Goal: Contribute content: Contribute content

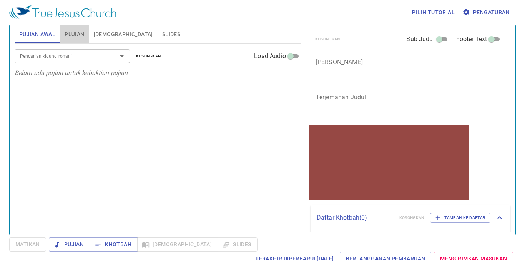
click at [74, 29] on button "Pujian" at bounding box center [74, 34] width 29 height 18
click at [84, 58] on input "Pencarian kidung rohani" at bounding box center [61, 56] width 88 height 9
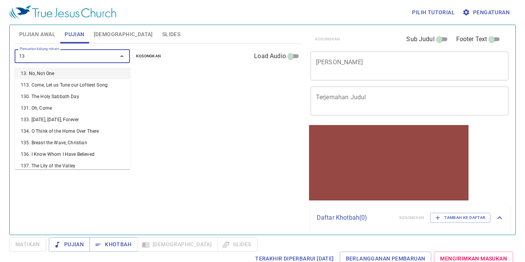
type input "130"
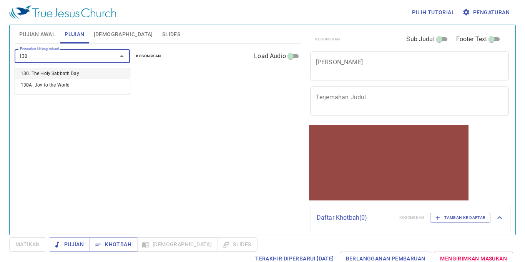
click at [60, 72] on li "130. The Holy Sabbath Day" at bounding box center [72, 74] width 115 height 12
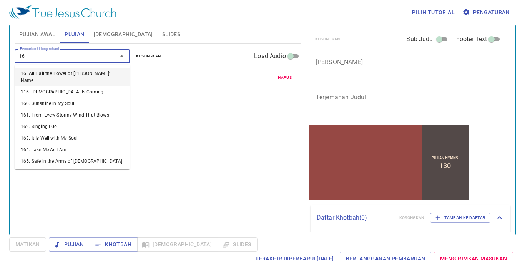
type input "169"
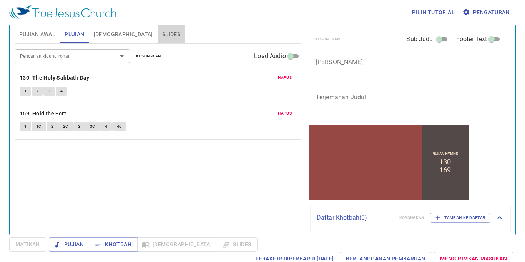
click at [162, 32] on span "Slides" at bounding box center [171, 35] width 18 height 10
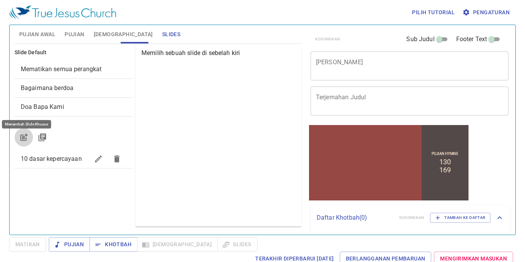
click at [21, 132] on button "button" at bounding box center [24, 137] width 18 height 18
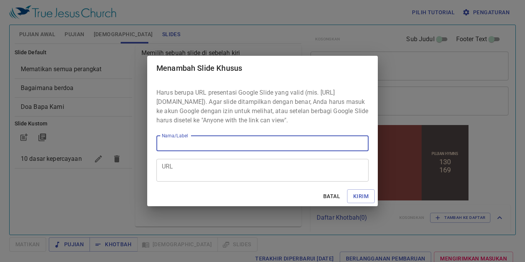
click at [228, 147] on input "Nama/Label" at bounding box center [263, 143] width 212 height 15
type input "https://docs.google.com/presentation/d/1pvT5optznjC4YitvHLNVz118sEkUG6YC/edit?s…"
click at [228, 145] on input "https://docs.google.com/presentation/d/1pvT5optznjC4YitvHLNVz118sEkUG6YC/edit?s…" at bounding box center [263, 143] width 212 height 15
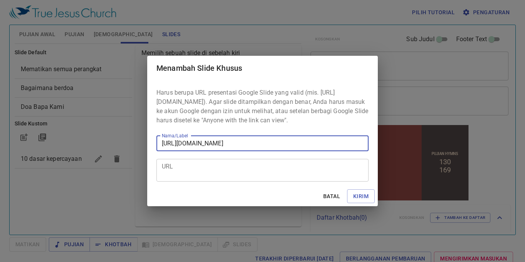
click at [228, 145] on input "https://docs.google.com/presentation/d/1pvT5optznjC4YitvHLNVz118sEkUG6YC/edit?s…" at bounding box center [263, 143] width 212 height 15
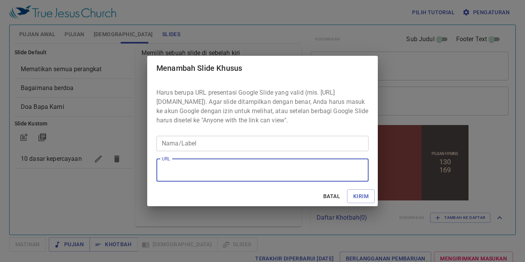
click at [218, 177] on textarea "URL" at bounding box center [263, 170] width 202 height 15
paste textarea "https://docs.google.com/presentation/d/1pvT5optznjC4YitvHLNVz118sEkUG6YC/edit?s…"
type textarea "https://docs.google.com/presentation/d/1pvT5optznjC4YitvHLNVz118sEkUG6YC/edit?s…"
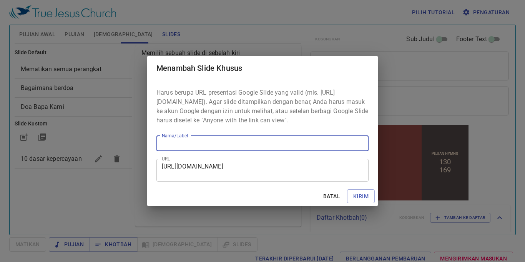
click at [226, 149] on input "Nama/Label" at bounding box center [263, 143] width 212 height 15
paste input "Menabur Angin Menuai Badai Hos 8 : 7"
type input "Menabur Angin Menuai Badai Hos 8 : 7"
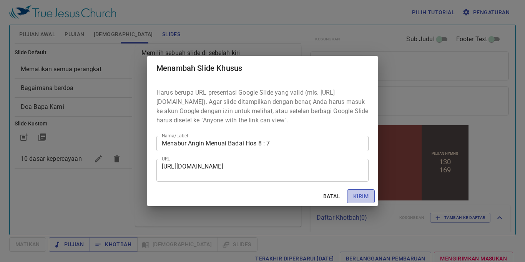
click at [365, 197] on span "Kirim" at bounding box center [360, 197] width 15 height 10
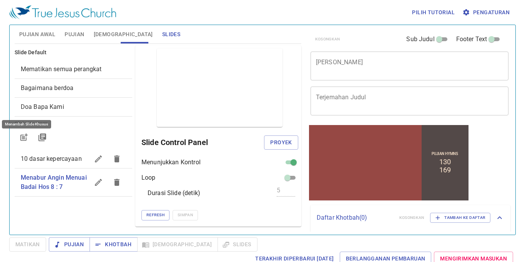
click at [385, 65] on textarea "[PERSON_NAME]" at bounding box center [410, 65] width 188 height 15
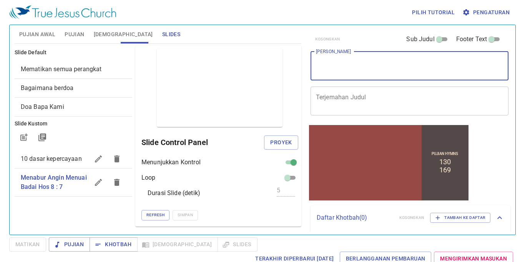
paste textarea "Menabur Angin Menuai Badai Hos 8 : 7"
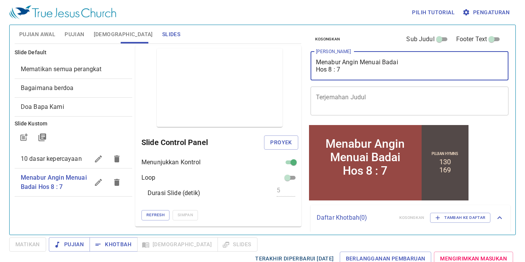
type textarea "Menabur Angin Menuai Badai Hos 8 : 7"
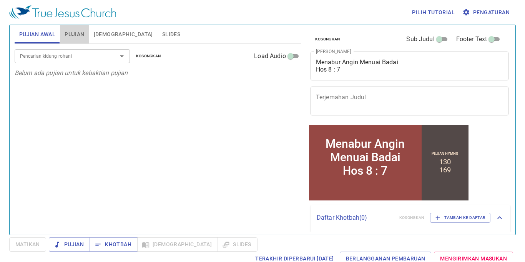
click at [75, 33] on span "Pujian" at bounding box center [75, 35] width 20 height 10
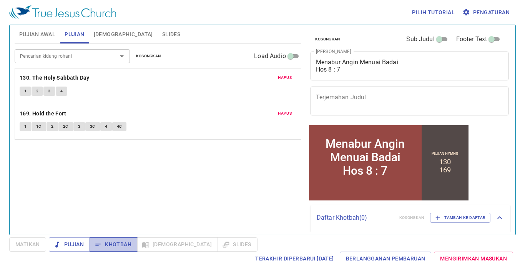
click at [110, 247] on span "Khotbah" at bounding box center [114, 245] width 36 height 10
click at [35, 34] on span "Pujian Awal" at bounding box center [37, 35] width 36 height 10
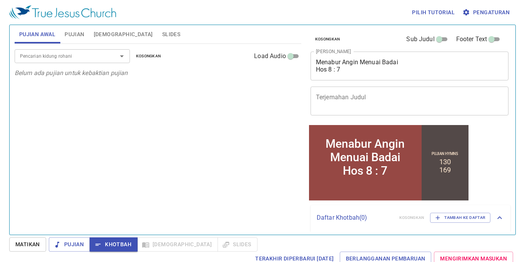
click at [93, 57] on input "Pencarian kidung rohani" at bounding box center [61, 56] width 88 height 9
click at [162, 31] on span "Slides" at bounding box center [171, 35] width 18 height 10
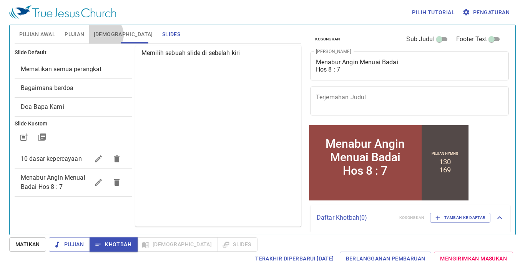
click at [104, 35] on span "[DEMOGRAPHIC_DATA]" at bounding box center [123, 35] width 59 height 10
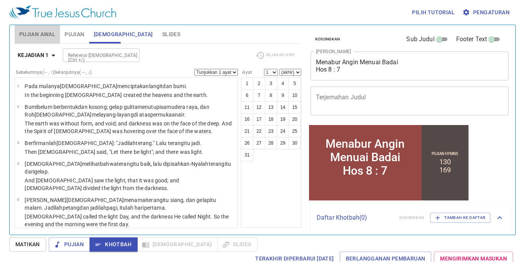
click at [32, 35] on span "Pujian Awal" at bounding box center [37, 35] width 36 height 10
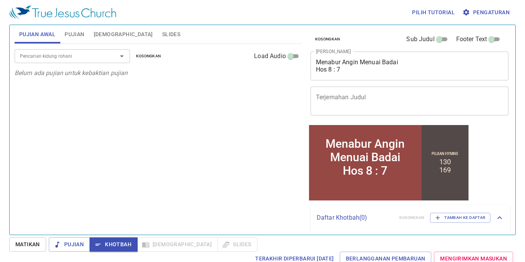
click at [98, 65] on div "Pencarian kidung rohani Pencarian kidung rohani Kosongkan Load Audio" at bounding box center [158, 56] width 287 height 25
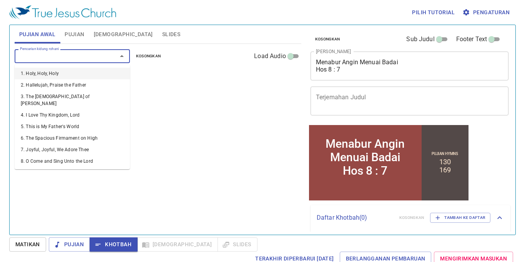
click at [90, 57] on input "Pencarian kidung rohani" at bounding box center [61, 56] width 88 height 9
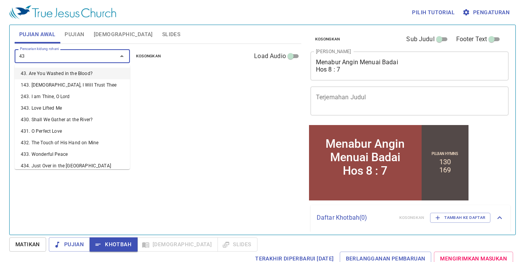
type input "436"
type input "155"
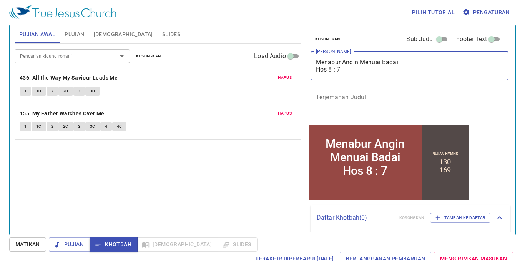
drag, startPoint x: 402, startPoint y: 65, endPoint x: 409, endPoint y: 74, distance: 11.5
click at [417, 81] on div "Kosongkan Sub Judul Footer Text Judul Khotbah Menabur Angin Menuai Badai Hos 8 …" at bounding box center [409, 74] width 203 height 98
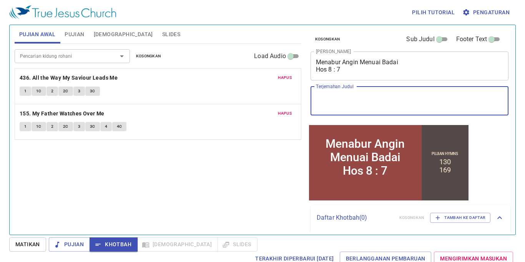
click at [418, 94] on textarea "Terjemahan Judul" at bounding box center [410, 100] width 188 height 15
paste textarea "Sowing the Wind Reaping the Storm Hos 8 : 7"
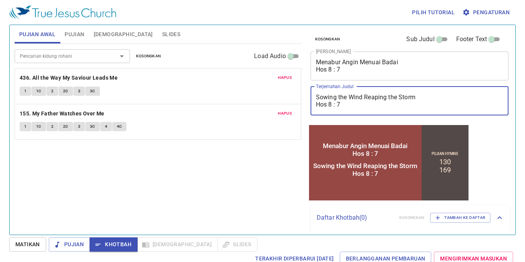
type textarea "Sowing the Wind Reaping the Storm Hos 8 : 7"
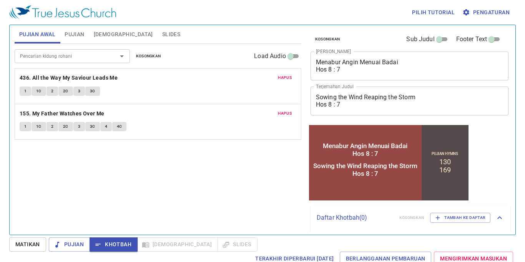
click at [96, 193] on div "Pencarian kidung rohani Pencarian kidung rohani Kosongkan Load Audio Hapus 436.…" at bounding box center [158, 136] width 287 height 184
click at [162, 34] on span "Slides" at bounding box center [171, 35] width 18 height 10
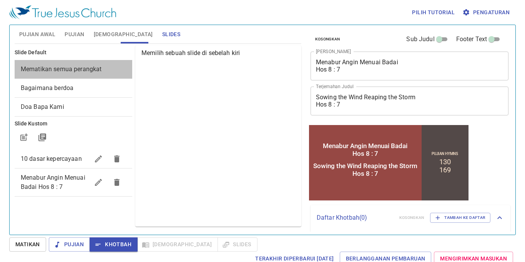
click at [72, 70] on span "Mematikan semua perangkat" at bounding box center [61, 68] width 81 height 7
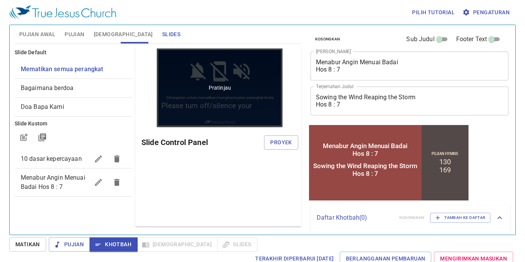
drag, startPoint x: 278, startPoint y: 138, endPoint x: 216, endPoint y: 115, distance: 66.0
click at [277, 138] on span "Proyek" at bounding box center [281, 143] width 22 height 10
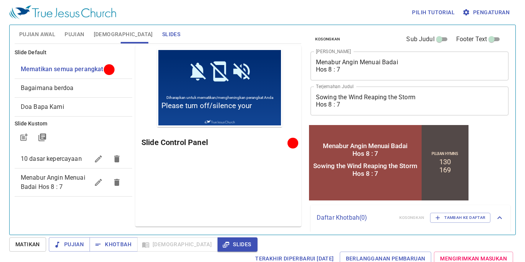
drag, startPoint x: 177, startPoint y: 37, endPoint x: 157, endPoint y: 30, distance: 21.4
click at [168, 34] on div "Pujian Awal Pujian Alkitab Slides" at bounding box center [158, 34] width 287 height 18
click at [50, 32] on span "Pujian Awal" at bounding box center [37, 35] width 36 height 10
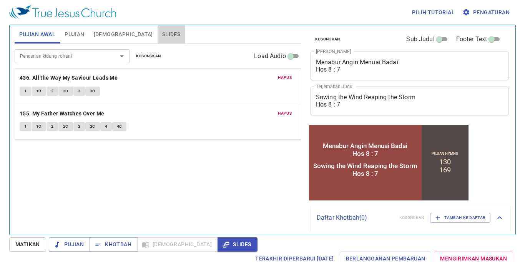
click at [162, 34] on span "Slides" at bounding box center [171, 35] width 18 height 10
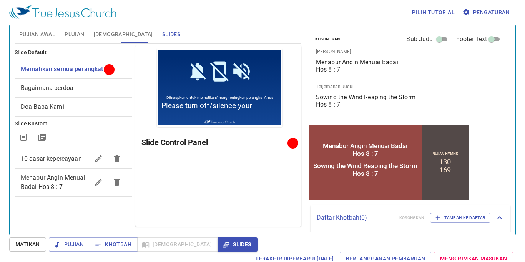
click at [78, 31] on span "Pujian" at bounding box center [75, 35] width 20 height 10
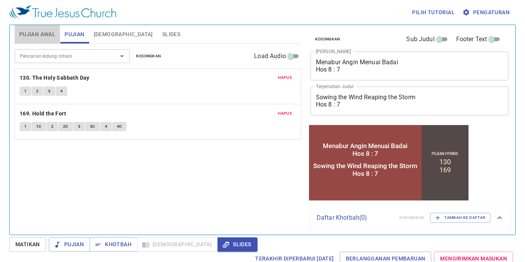
click at [36, 30] on button "Pujian Awal" at bounding box center [37, 34] width 45 height 18
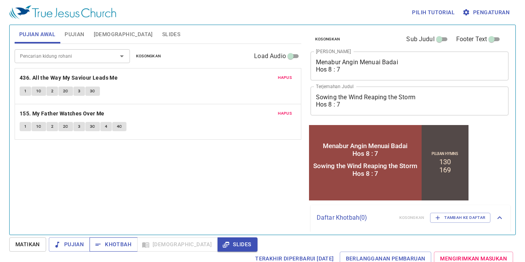
click at [115, 246] on span "Khotbah" at bounding box center [114, 245] width 36 height 10
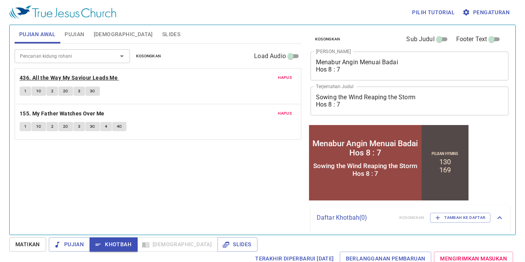
click at [39, 75] on b "436. All the Way My Saviour Leads Me" at bounding box center [69, 78] width 98 height 10
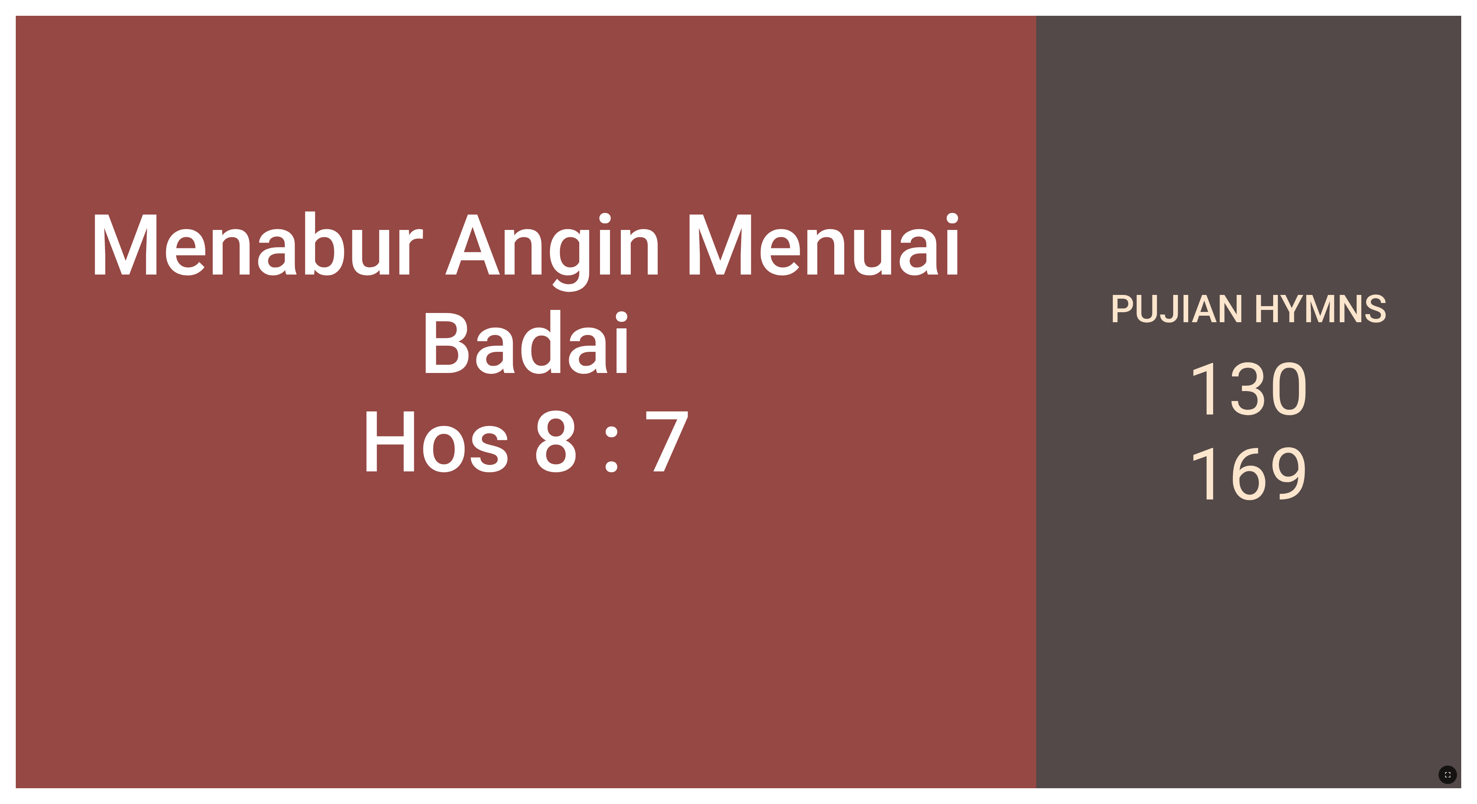
click at [284, 162] on div "Menabur Angin Menuai Badai Hos 8 : 7" at bounding box center [526, 344] width 1020 height 502
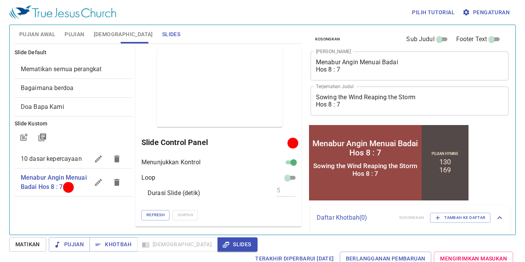
click at [107, 33] on span "Alkitab" at bounding box center [123, 35] width 59 height 10
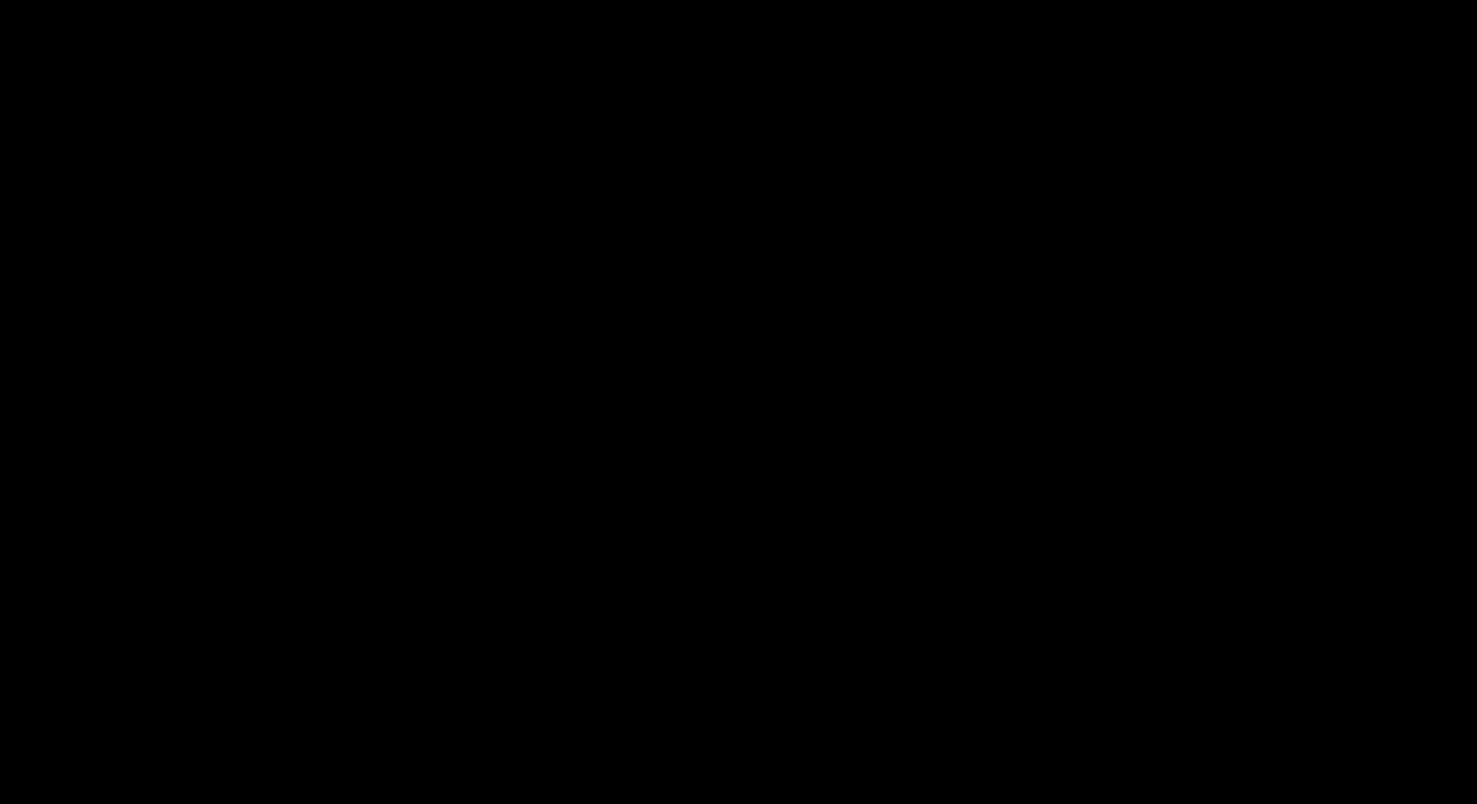
click at [7, 667] on div at bounding box center [738, 402] width 1477 height 804
click at [20, 793] on div at bounding box center [738, 402] width 1477 height 804
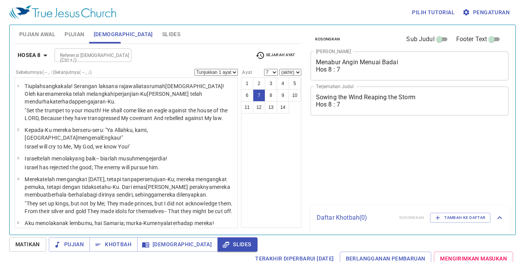
select select "7"
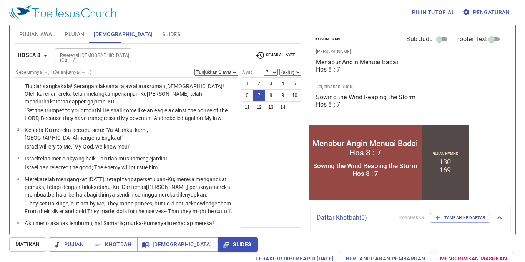
scroll to position [152, 0]
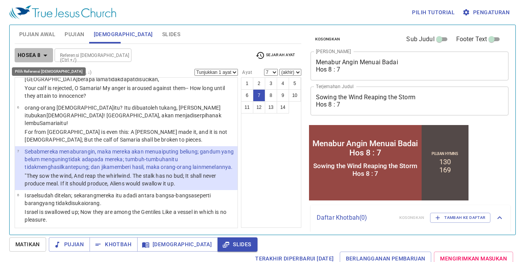
click at [22, 56] on b "Hosea 8" at bounding box center [29, 55] width 23 height 10
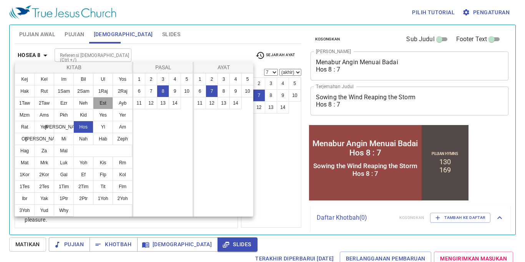
click at [100, 99] on button "Est" at bounding box center [103, 103] width 20 height 12
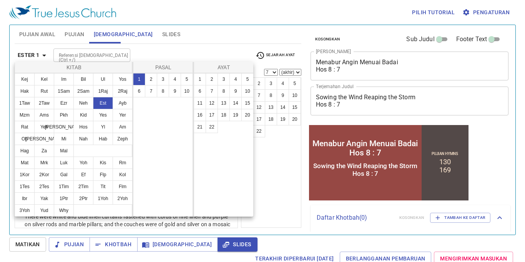
scroll to position [0, 0]
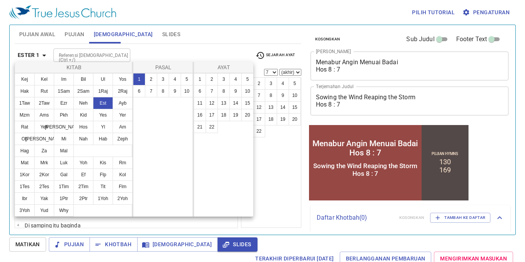
click at [159, 40] on div at bounding box center [262, 131] width 525 height 262
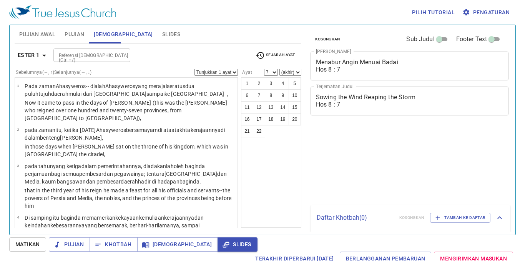
select select "7"
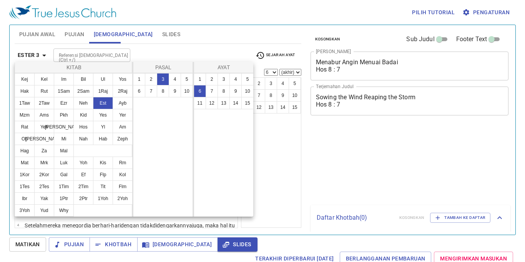
select select "6"
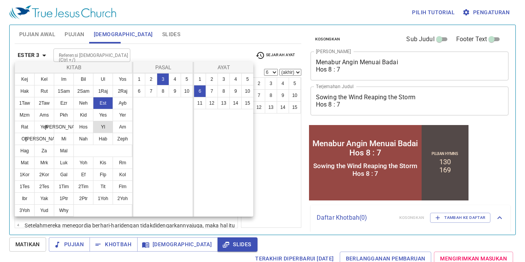
scroll to position [177, 0]
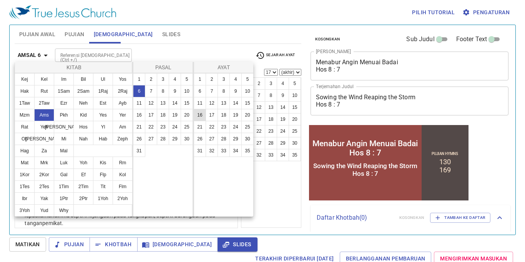
click at [198, 115] on button "16" at bounding box center [200, 115] width 12 height 12
click at [201, 113] on button "16" at bounding box center [200, 115] width 12 height 12
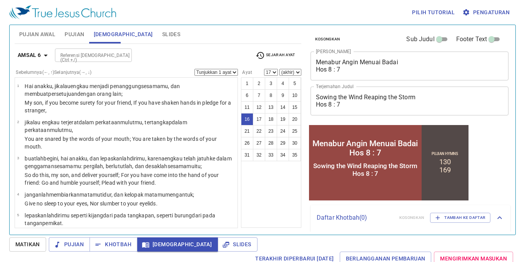
select select "16"
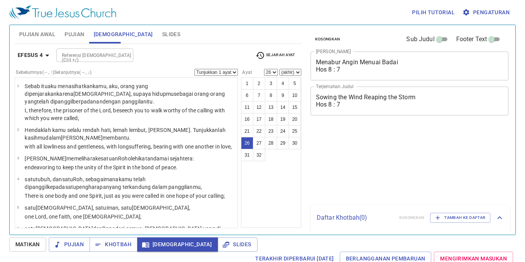
select select "26"
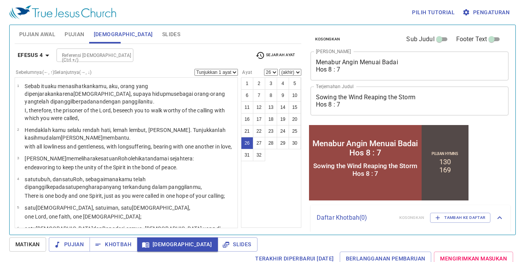
scroll to position [793, 0]
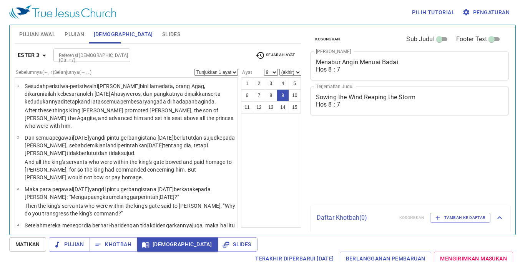
select select "9"
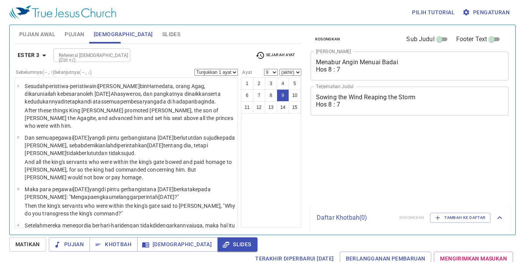
select select "9"
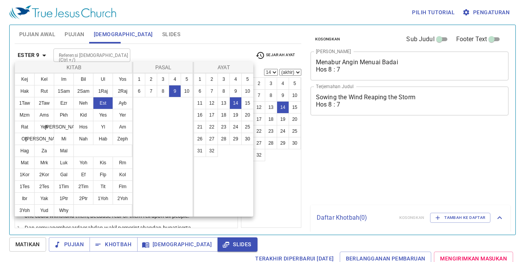
select select "14"
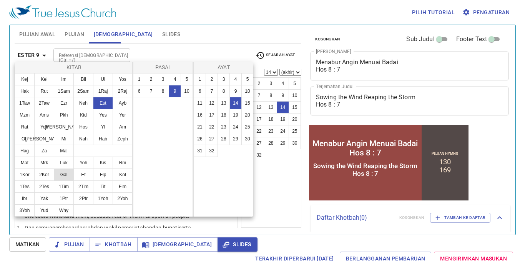
click at [66, 173] on button "Gal" at bounding box center [64, 174] width 20 height 12
click at [68, 176] on button "Gal" at bounding box center [64, 174] width 20 height 12
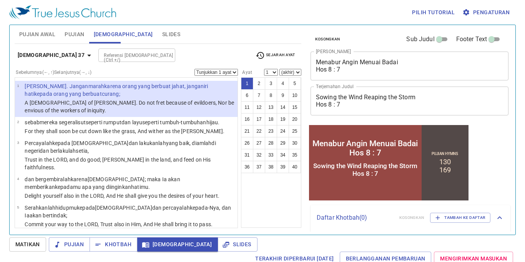
click at [133, 125] on wh2682 "dan layu seperti tumbuh-tumbuhan hijau ." at bounding box center [171, 122] width 98 height 6
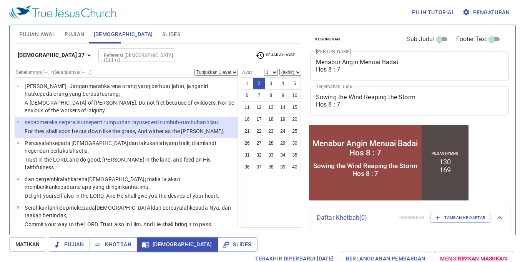
select select "2"
